Goal: Navigation & Orientation: Find specific page/section

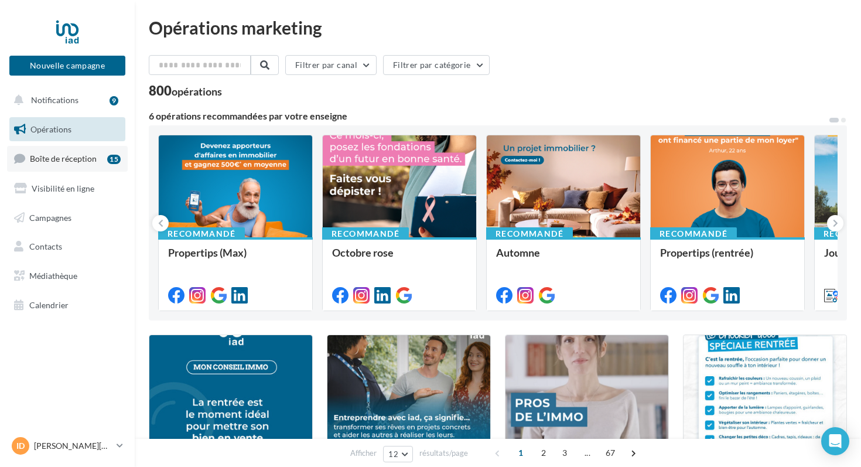
click at [75, 156] on span "Boîte de réception" at bounding box center [63, 158] width 67 height 10
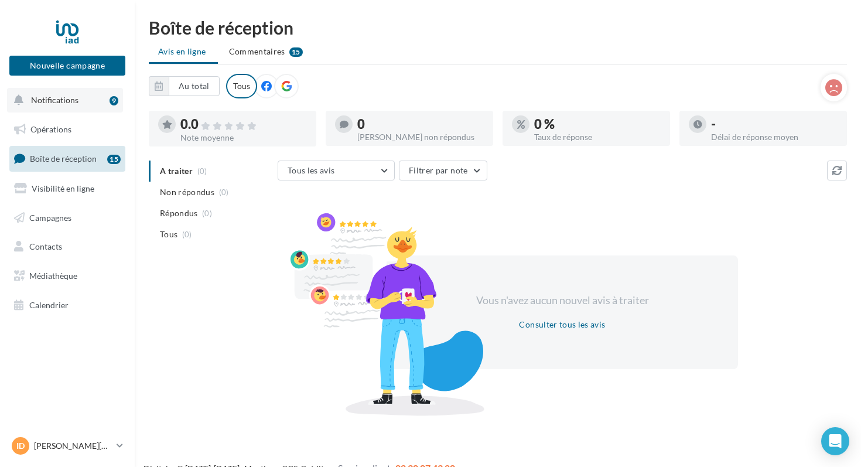
click at [77, 98] on button "Notifications 9" at bounding box center [65, 100] width 116 height 25
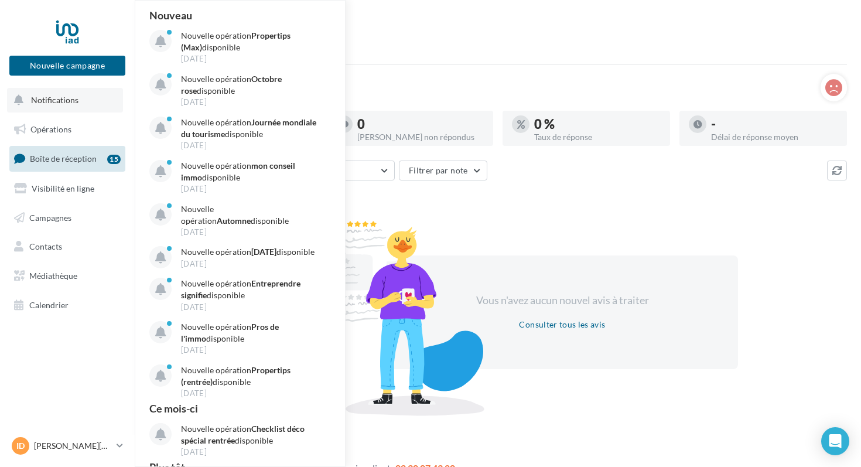
scroll to position [19, 0]
